Goal: Find contact information: Find contact information

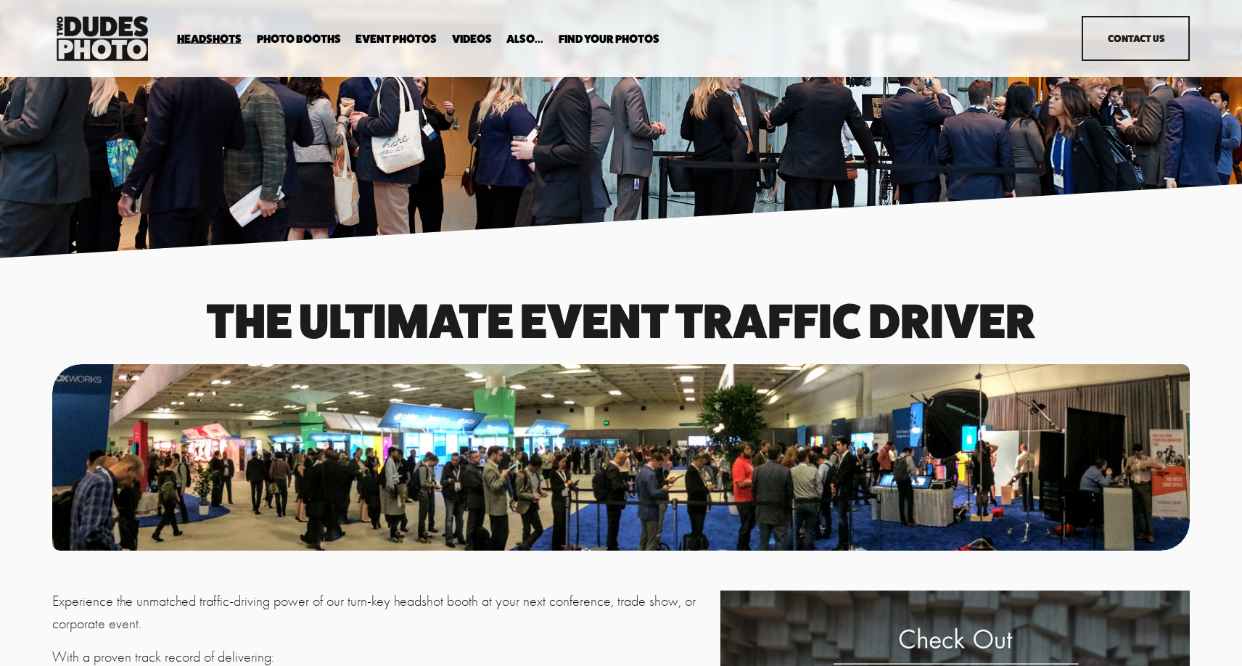
click at [1188, 44] on link "Contact Us" at bounding box center [1136, 38] width 108 height 45
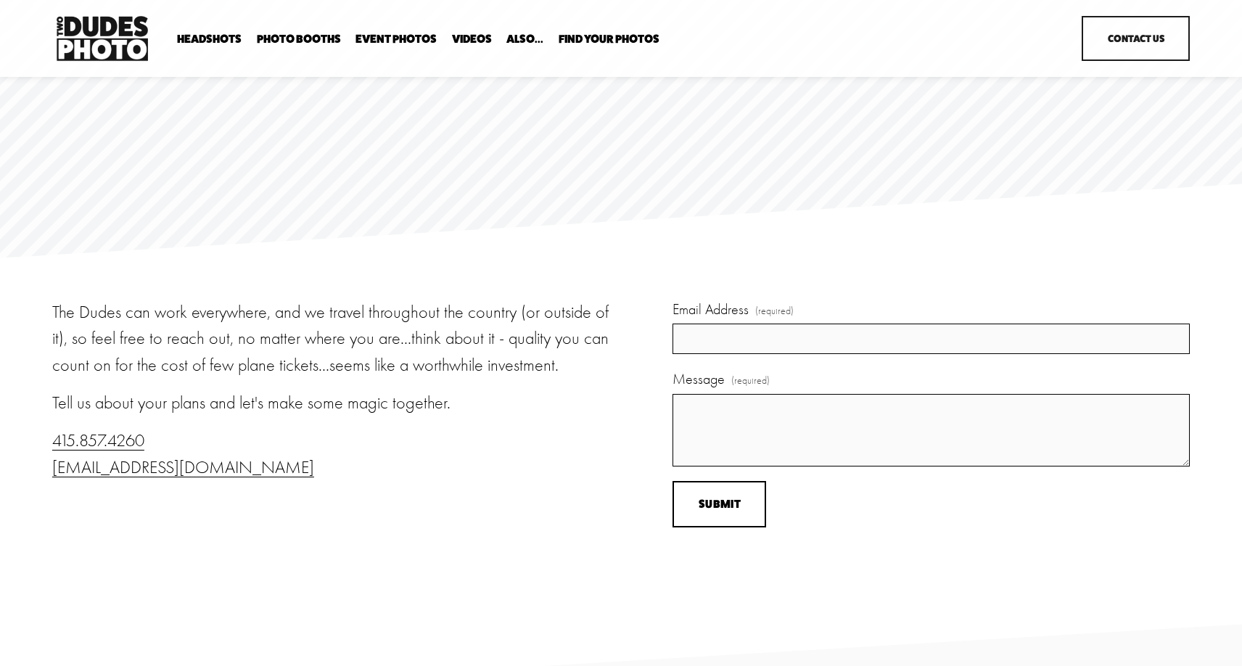
click at [231, 39] on span "Headshots" at bounding box center [209, 39] width 65 height 12
click at [0, 0] on span "Expo Headshots" at bounding box center [0, 0] width 0 height 0
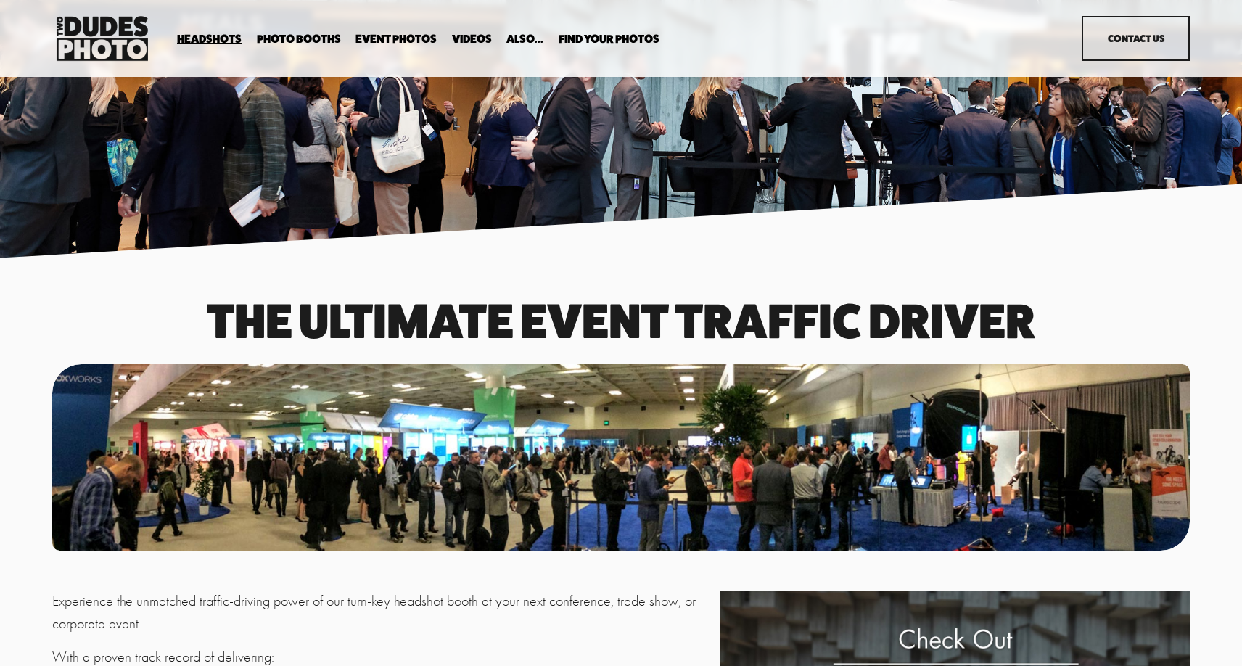
click at [138, 38] on img at bounding box center [102, 38] width 100 height 52
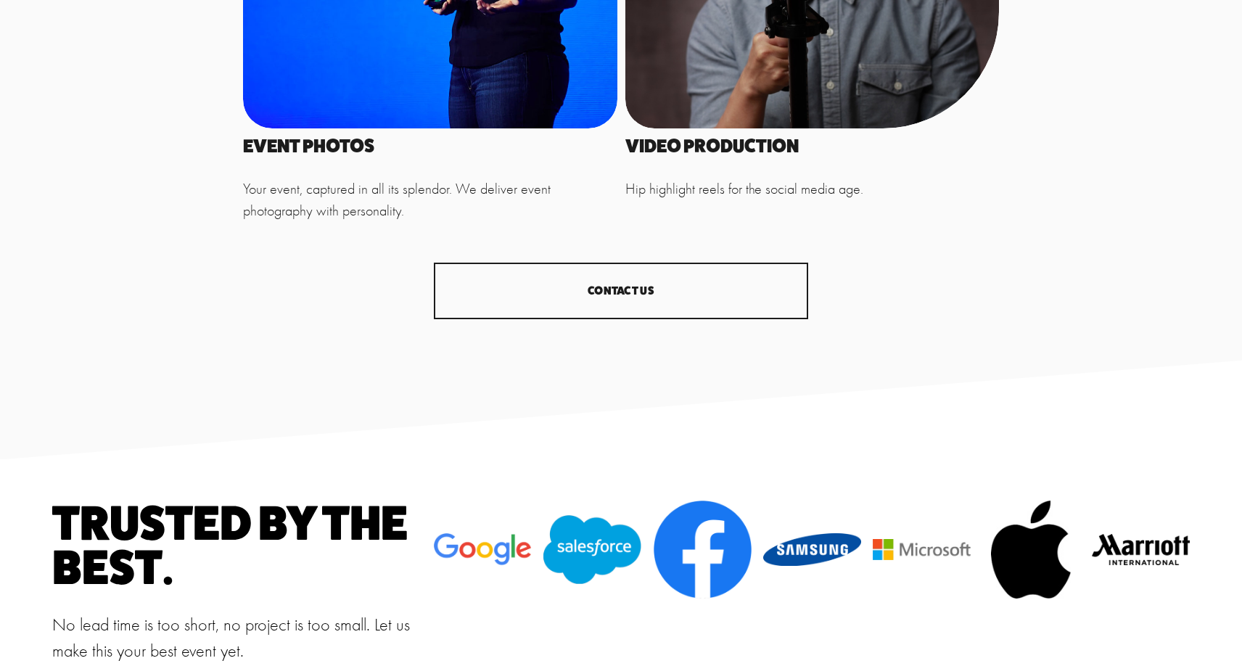
scroll to position [1565, 0]
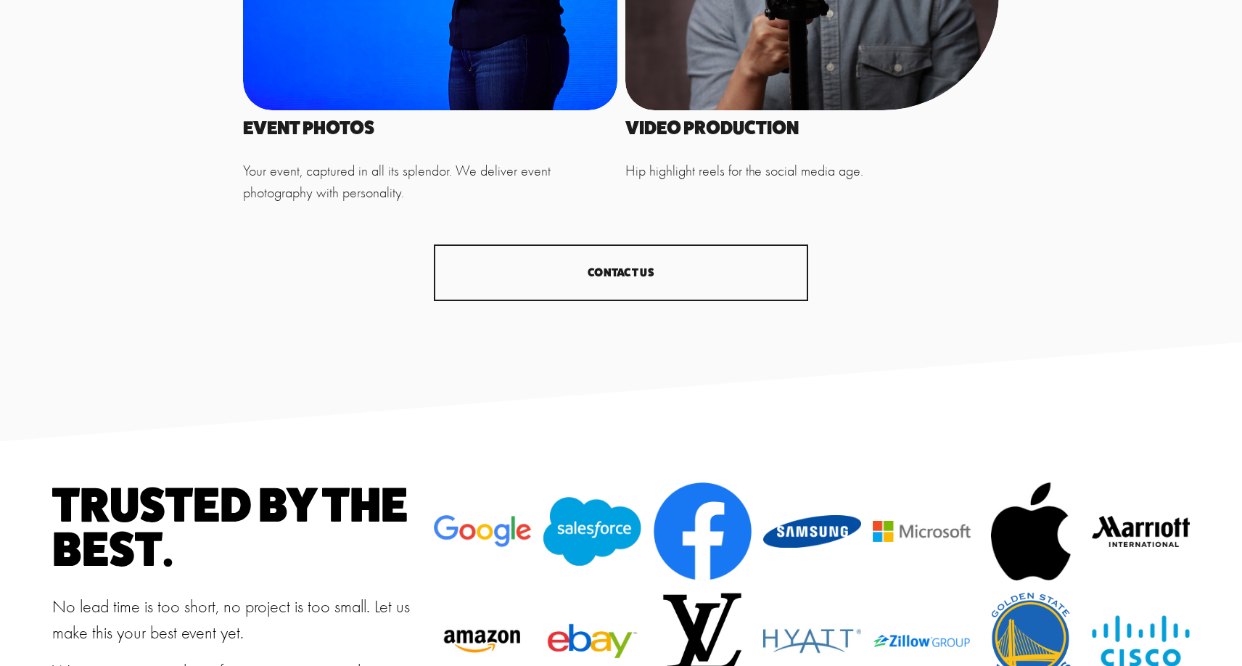
click at [536, 275] on link "CONTACT US" at bounding box center [621, 273] width 374 height 57
